Goal: Information Seeking & Learning: Learn about a topic

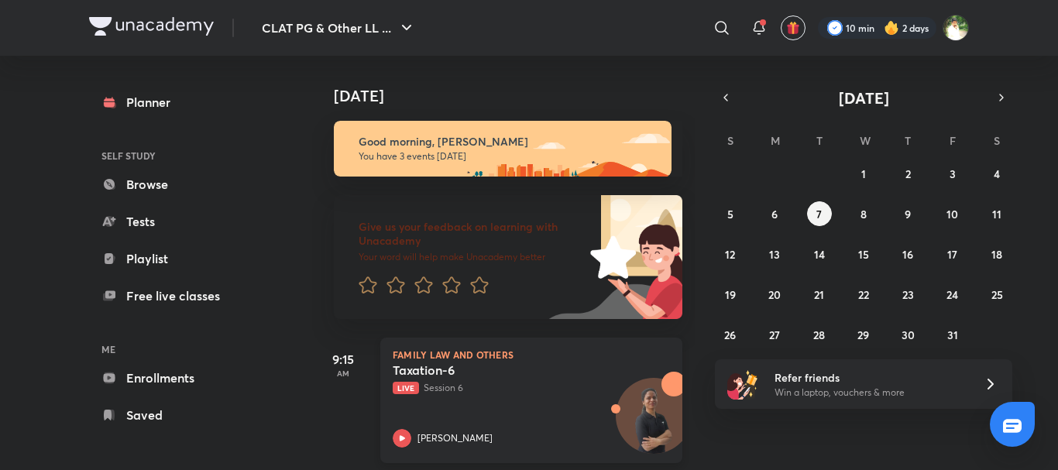
click at [483, 433] on p "[PERSON_NAME]" at bounding box center [454, 438] width 75 height 14
click at [155, 294] on link "Free live classes" at bounding box center [179, 295] width 180 height 31
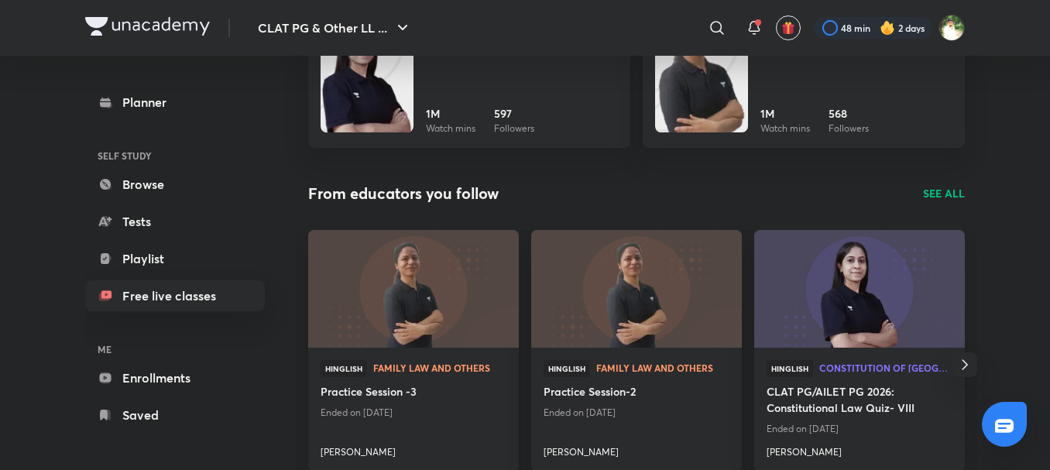
scroll to position [1593, 0]
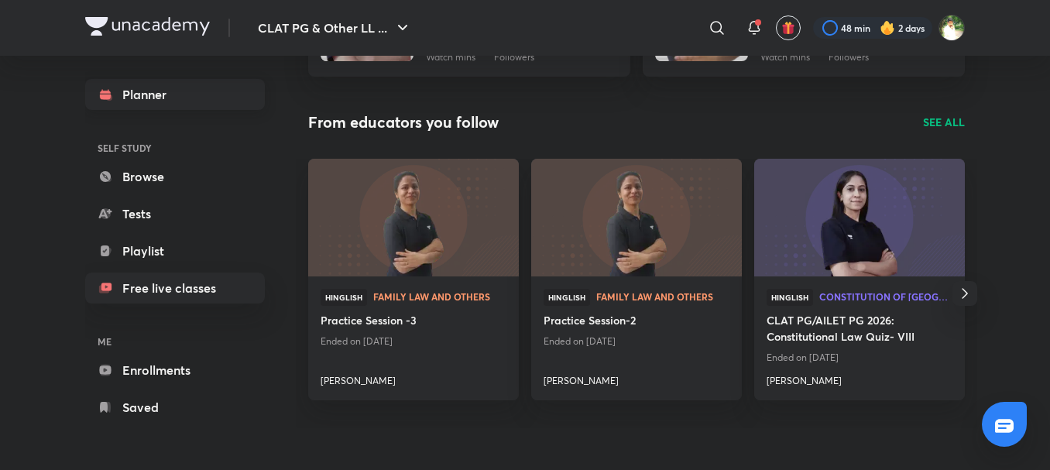
click at [113, 86] on link "Planner" at bounding box center [175, 94] width 180 height 31
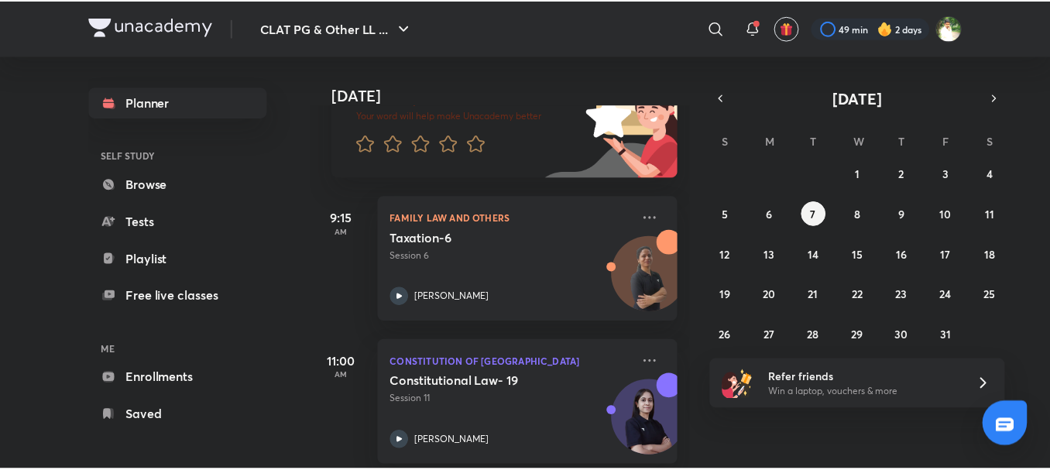
scroll to position [246, 0]
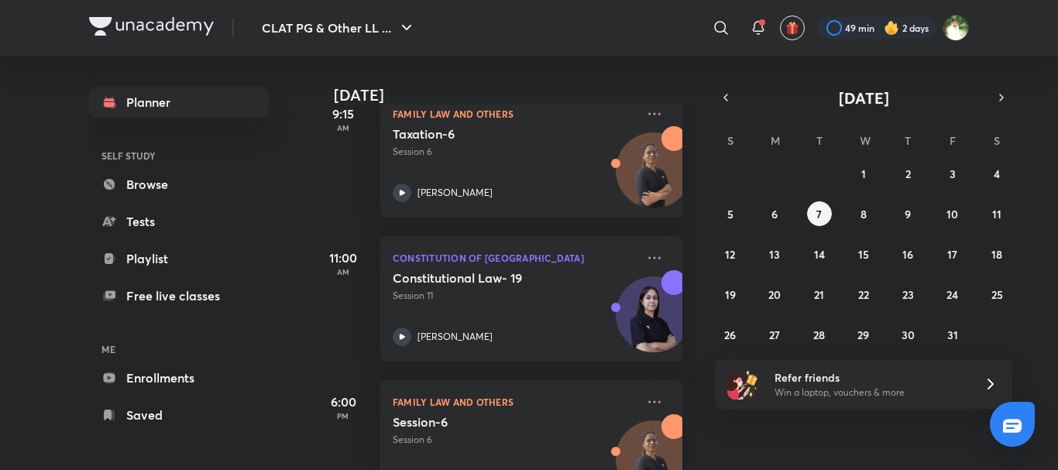
click at [720, 414] on div "[DATE] Good morning, [PERSON_NAME] You have 3 events [DATE] Give us your feedba…" at bounding box center [683, 263] width 743 height 414
click at [136, 300] on link "Free live classes" at bounding box center [179, 295] width 180 height 31
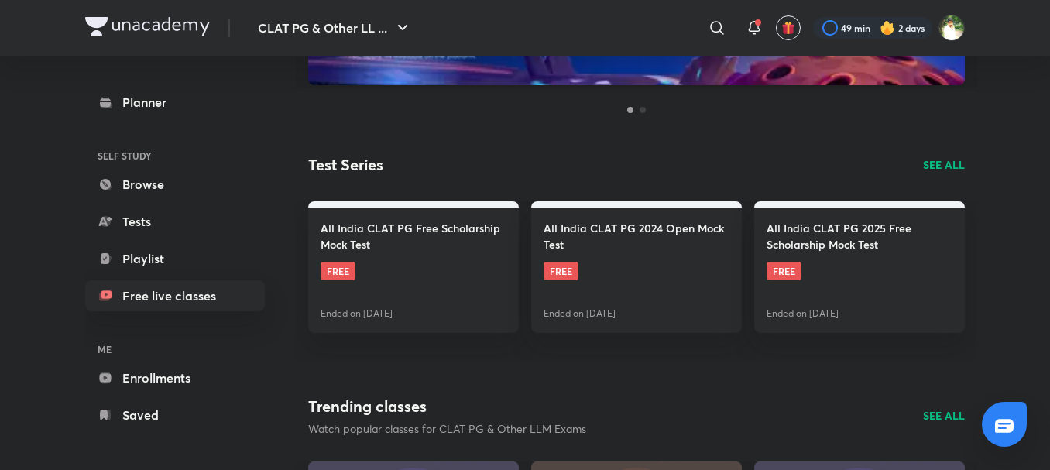
scroll to position [194, 0]
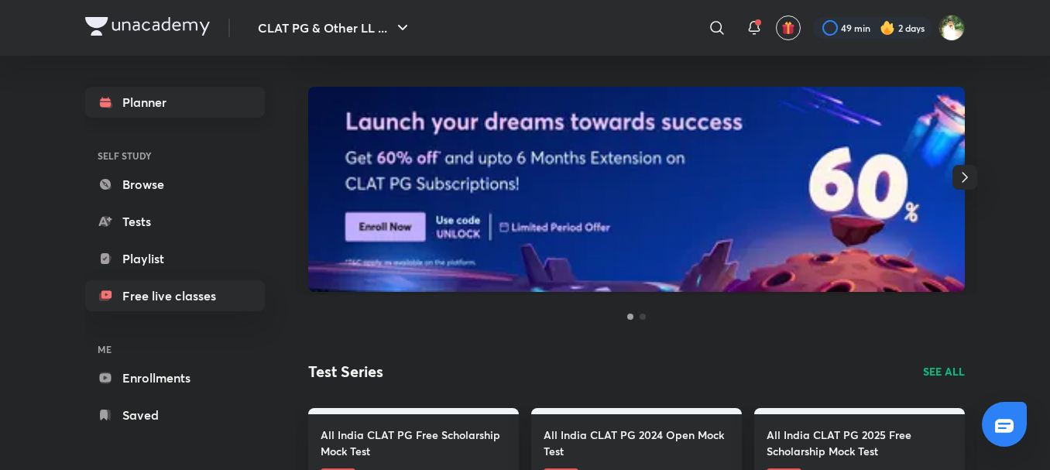
click at [108, 104] on icon at bounding box center [105, 104] width 11 height 5
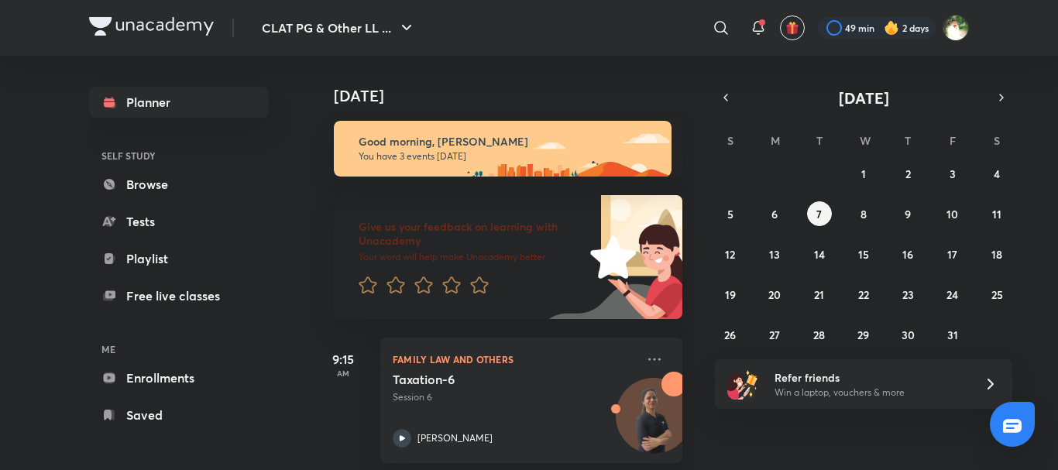
click at [681, 222] on div "[DATE] Good morning, [PERSON_NAME] You have 3 events [DATE] Give us your feedba…" at bounding box center [503, 263] width 383 height 414
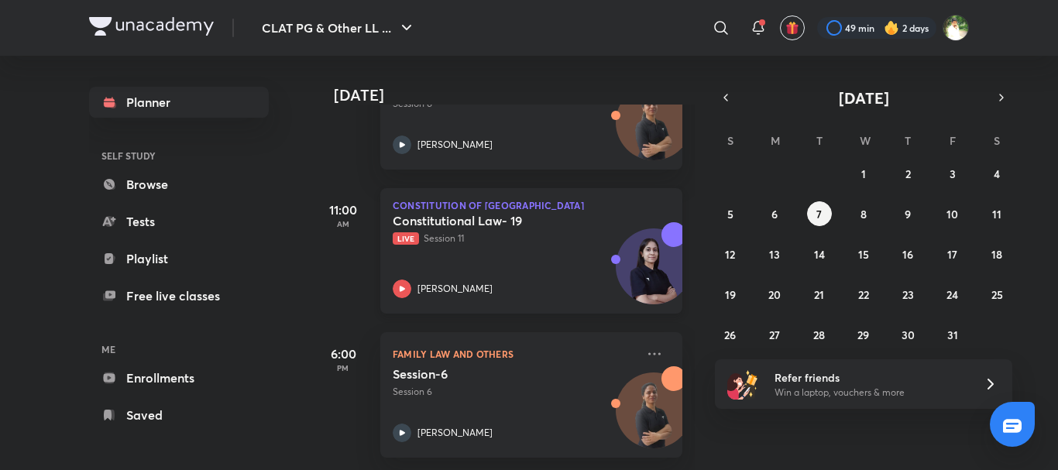
click at [459, 246] on div "Constitutional Law- 19 Live Session 11 [PERSON_NAME]" at bounding box center [514, 255] width 243 height 85
click at [553, 246] on div "Constitutional Law- 19 Live Session 11 [PERSON_NAME]" at bounding box center [514, 255] width 243 height 85
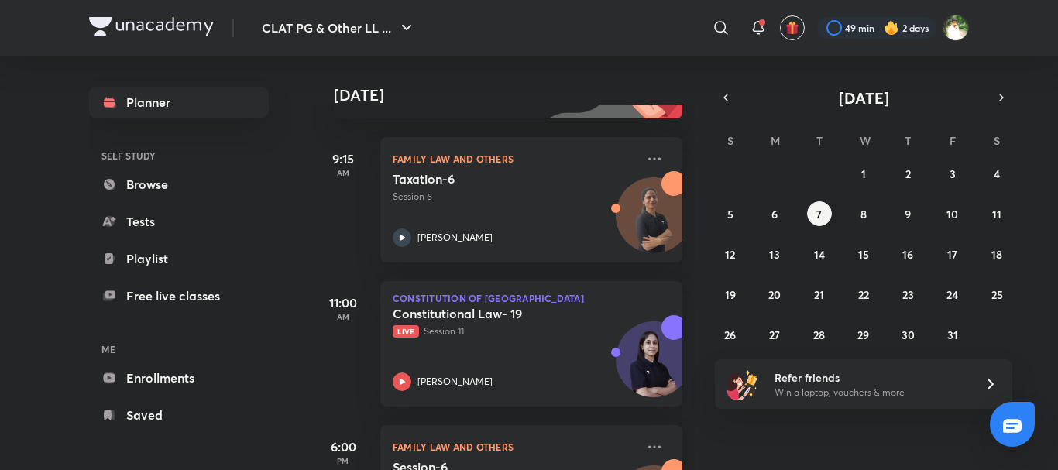
scroll to position [174, 0]
